Goal: Navigation & Orientation: Find specific page/section

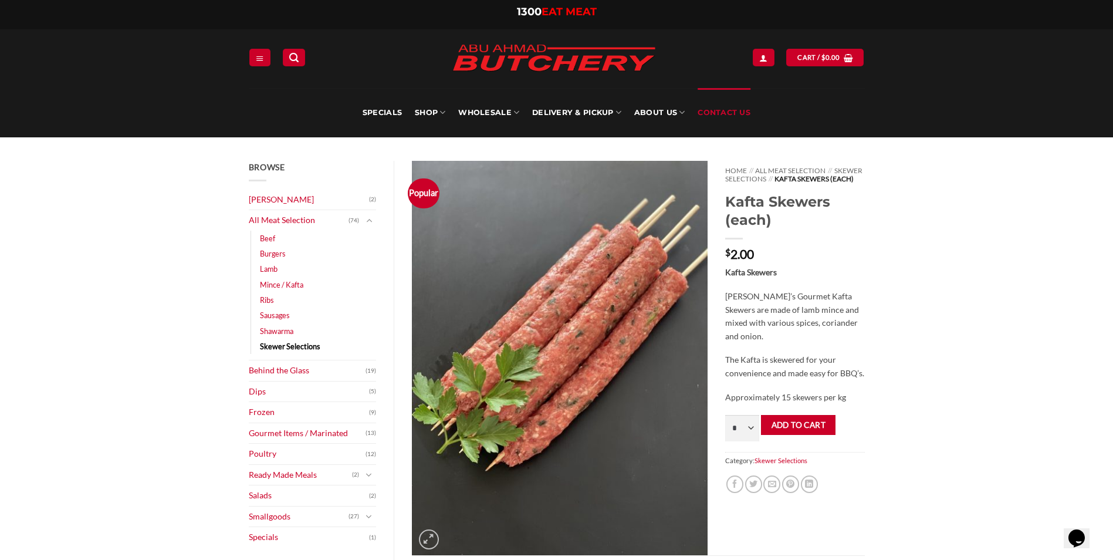
click at [710, 114] on link "Contact Us" at bounding box center [724, 112] width 53 height 49
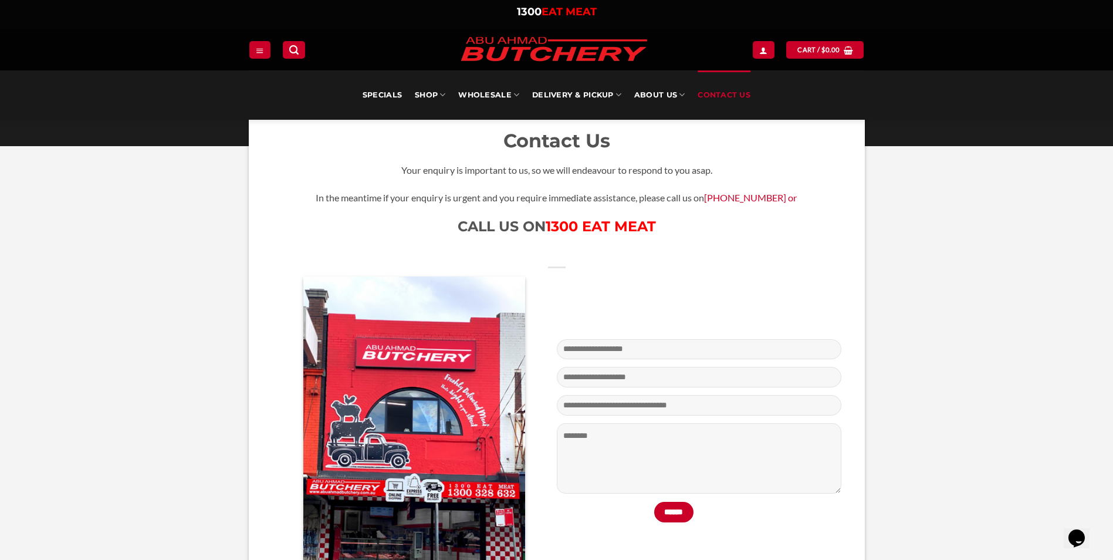
scroll to position [117, 0]
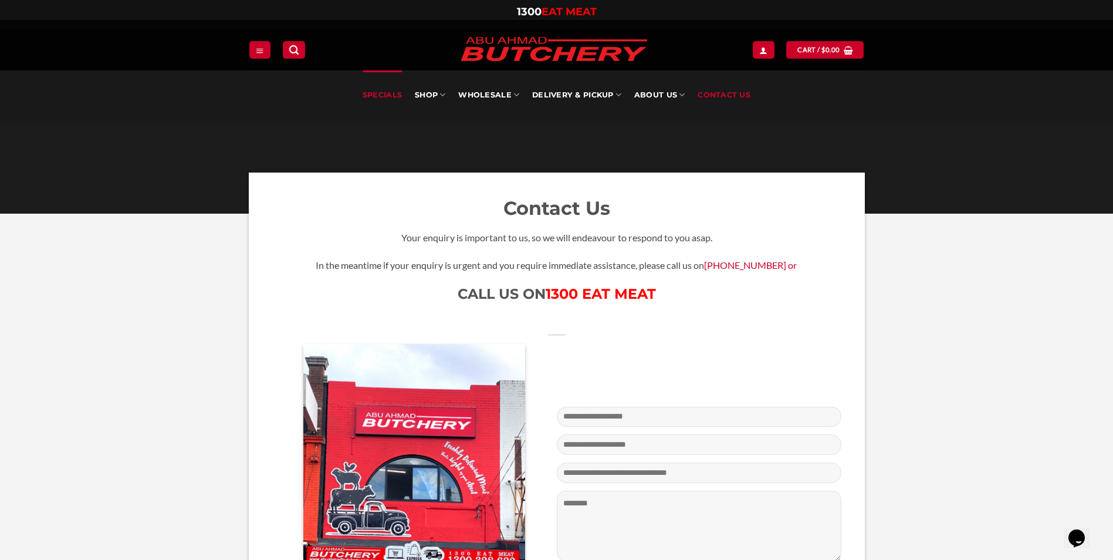
click at [371, 89] on link "Specials" at bounding box center [382, 94] width 39 height 49
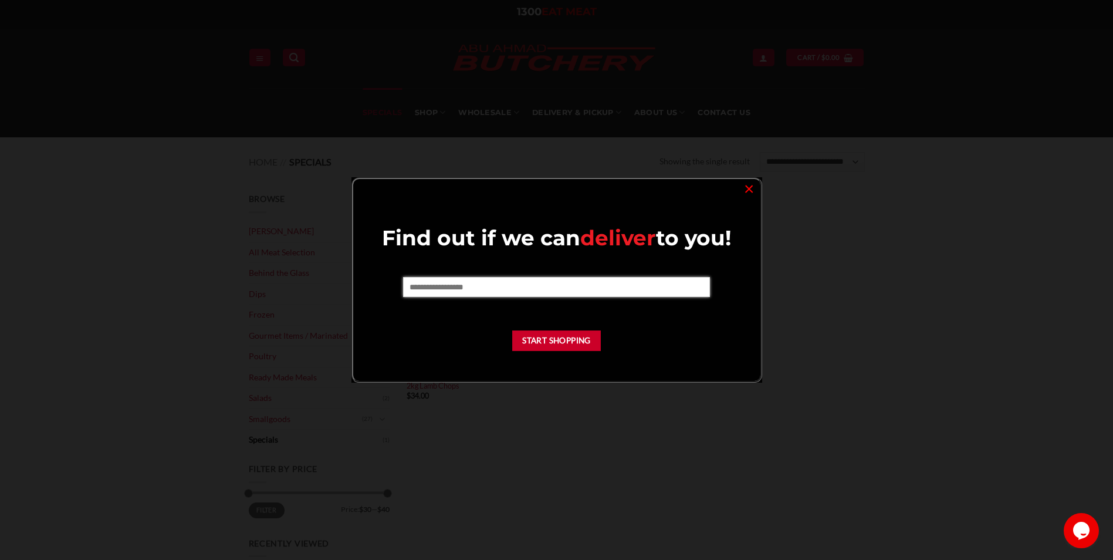
click at [441, 286] on input "text" at bounding box center [556, 287] width 307 height 20
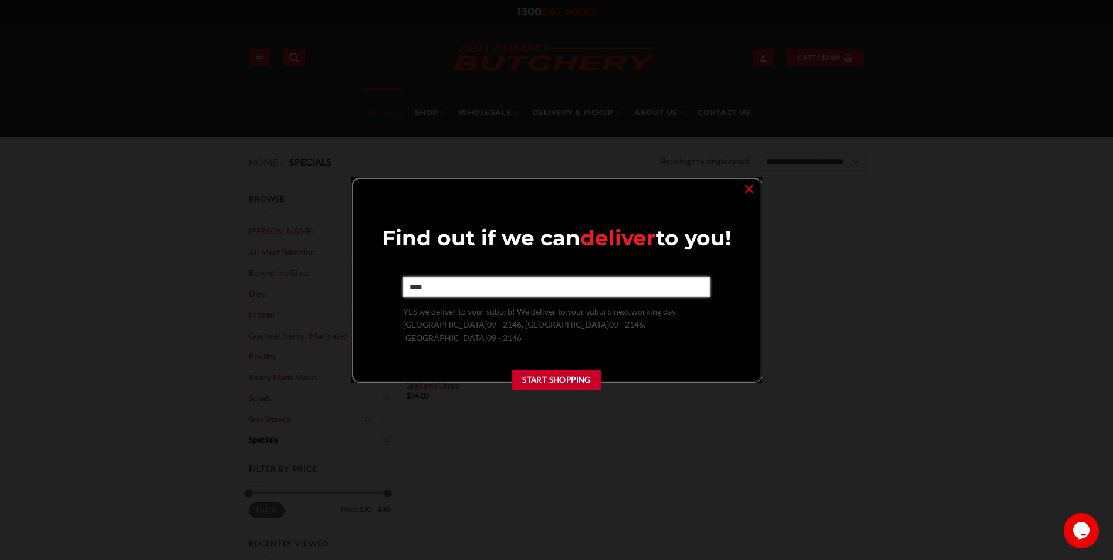
type input "****"
click at [540, 342] on div "Find out if we can deliver to you! **** YES we deliver to your suburb! We deliv…" at bounding box center [557, 311] width 384 height 174
click at [751, 184] on link "×" at bounding box center [749, 188] width 17 height 16
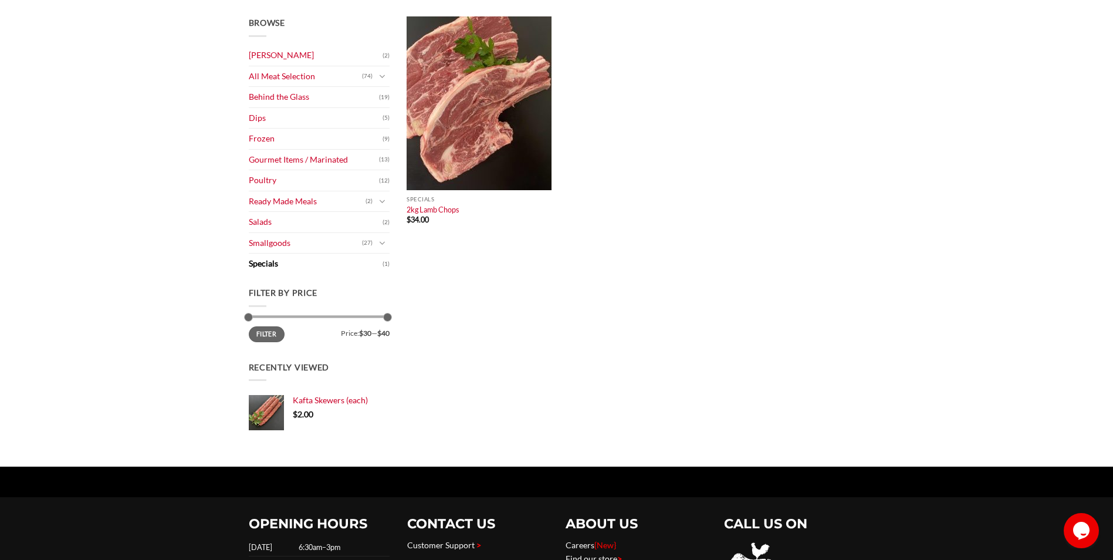
scroll to position [117, 0]
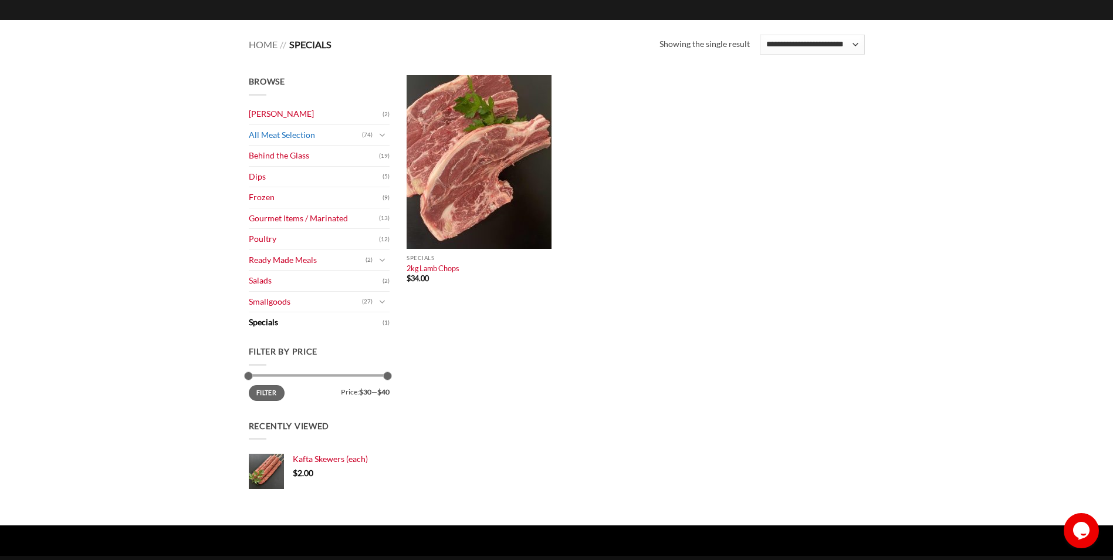
click at [272, 134] on link "All Meat Selection" at bounding box center [305, 135] width 113 height 21
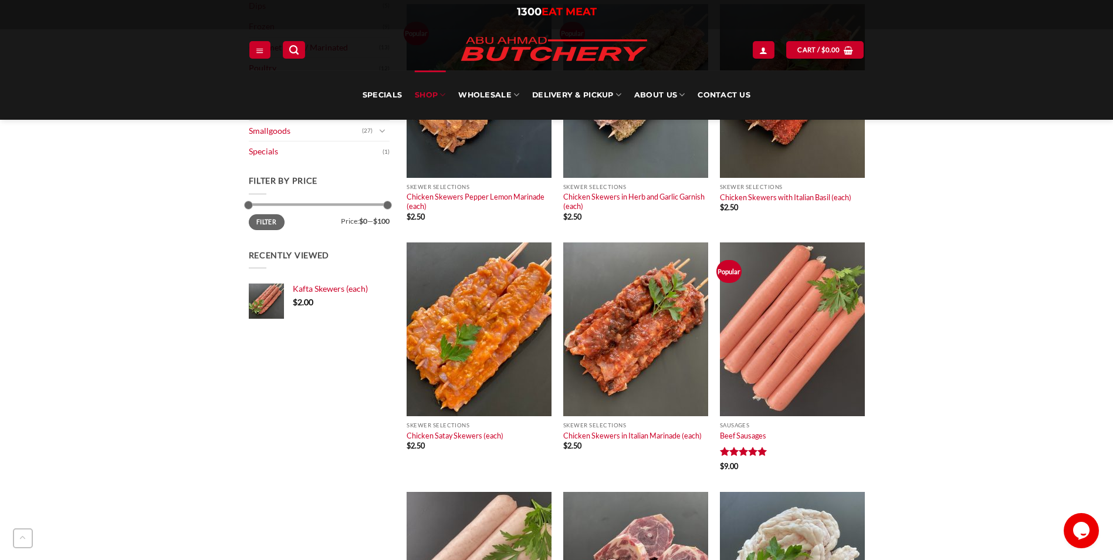
scroll to position [219, 0]
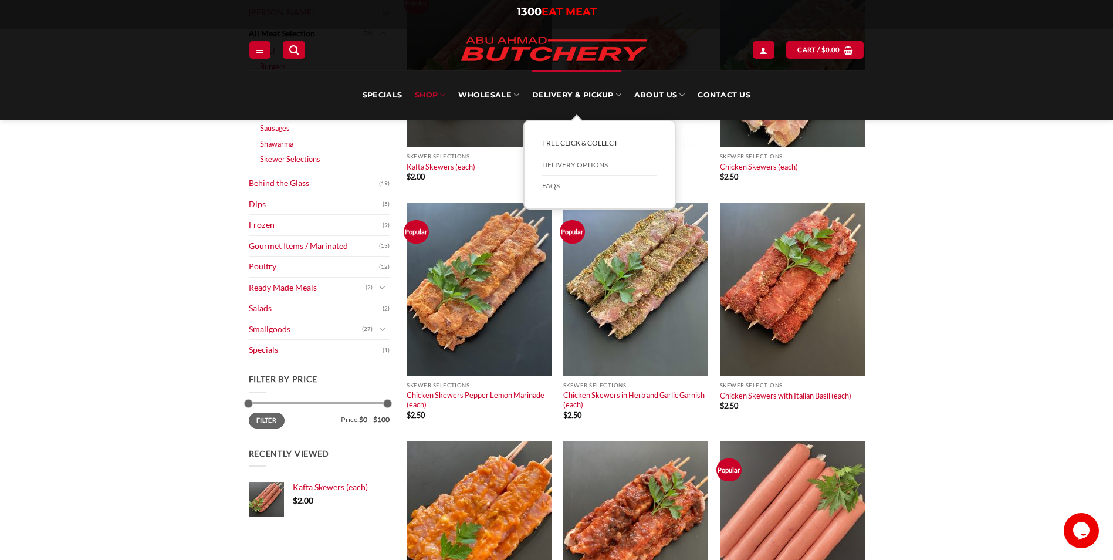
click at [576, 140] on link "FREE Click & Collect" at bounding box center [599, 144] width 115 height 22
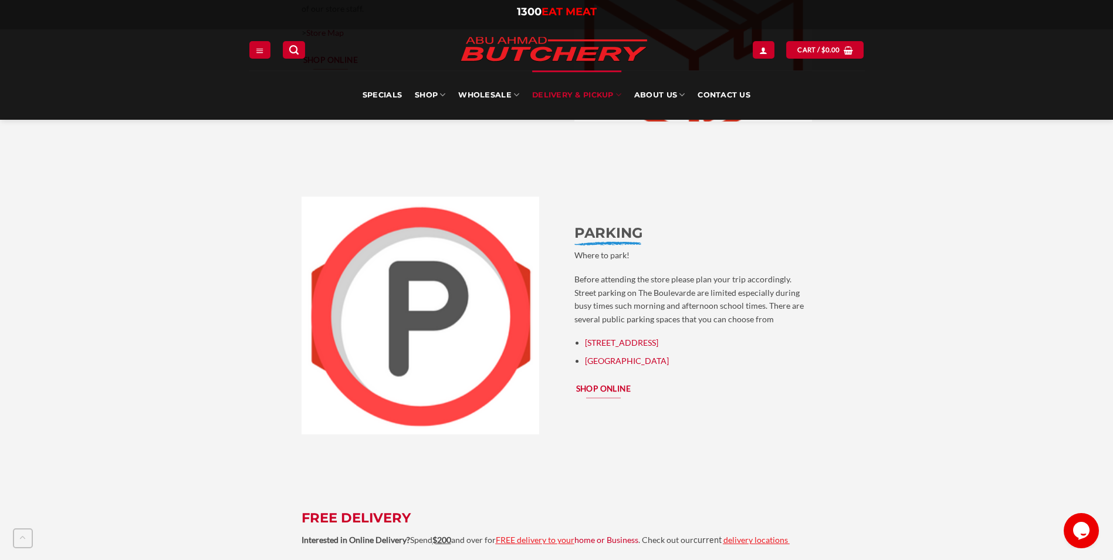
scroll to position [2406, 0]
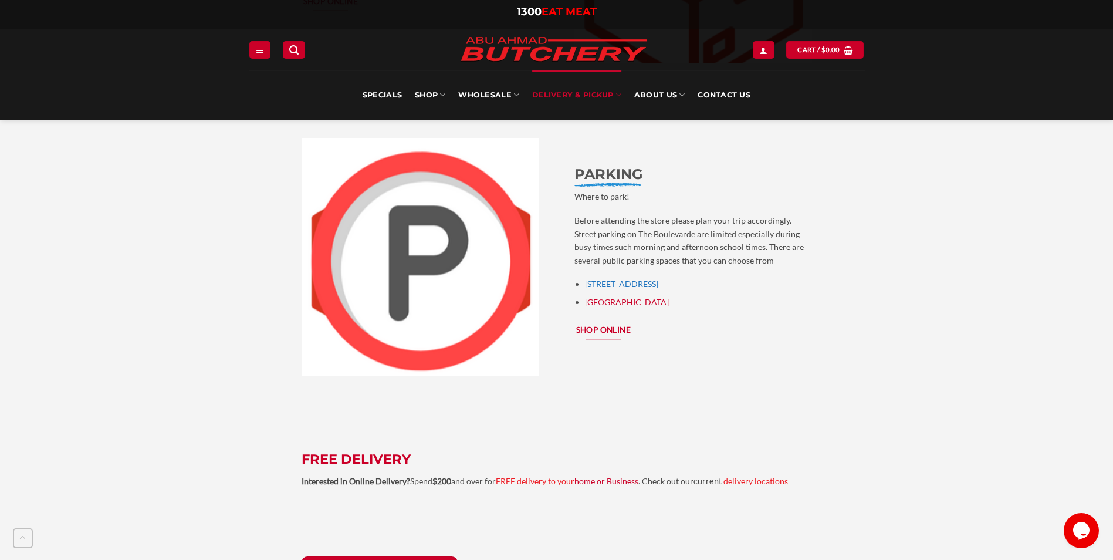
click at [612, 279] on link "[STREET_ADDRESS]" at bounding box center [621, 284] width 73 height 10
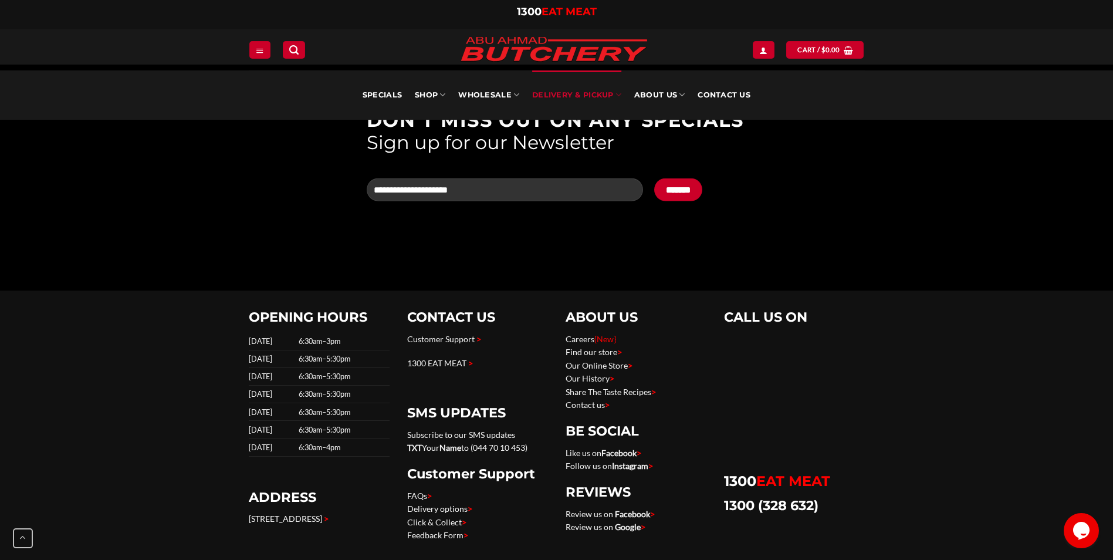
scroll to position [2796, 0]
